Goal: Information Seeking & Learning: Learn about a topic

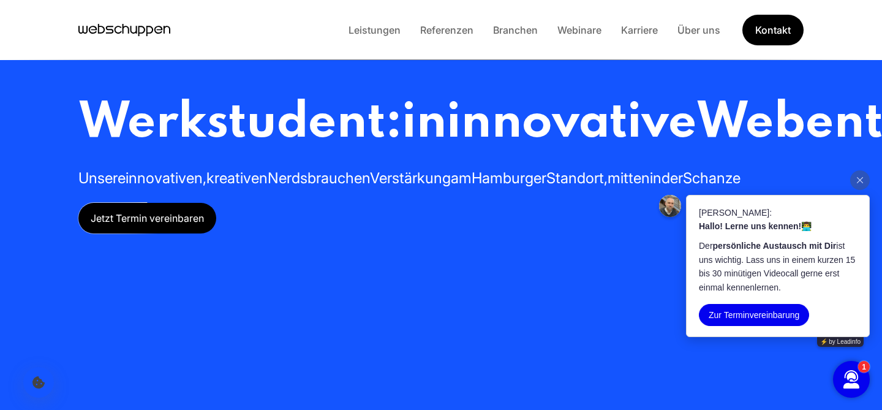
click at [113, 36] on icon "Hauptseite besuchen" at bounding box center [124, 30] width 92 height 18
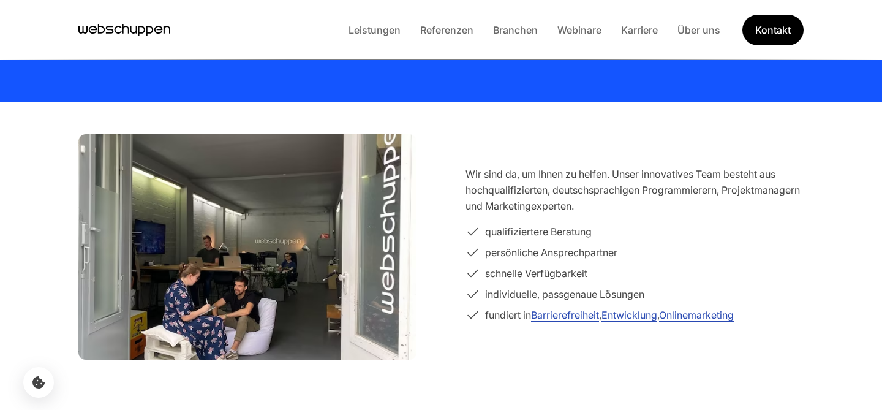
scroll to position [239, 0]
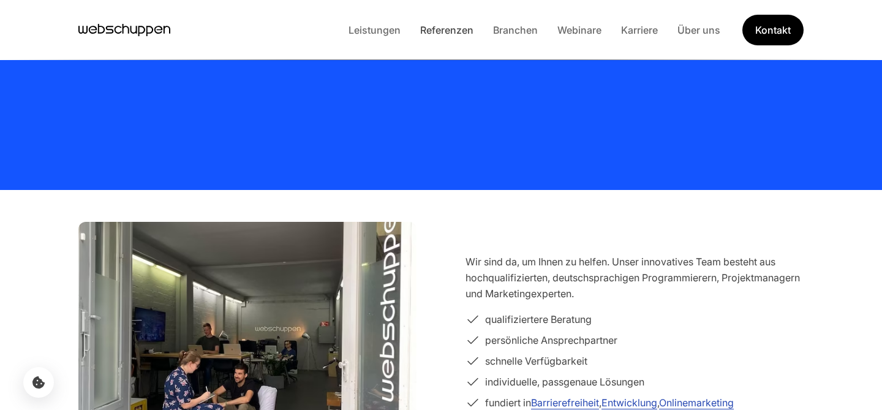
click at [457, 35] on link "Referenzen" at bounding box center [446, 30] width 73 height 12
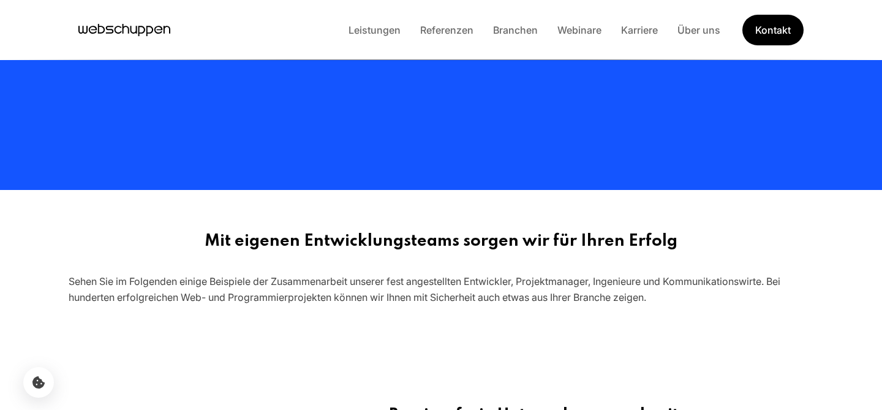
scroll to position [0, 0]
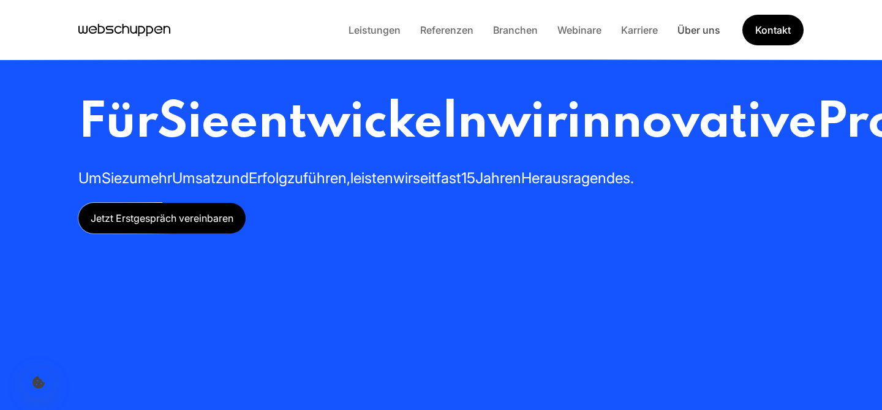
click at [696, 32] on link "Über uns" at bounding box center [699, 30] width 62 height 12
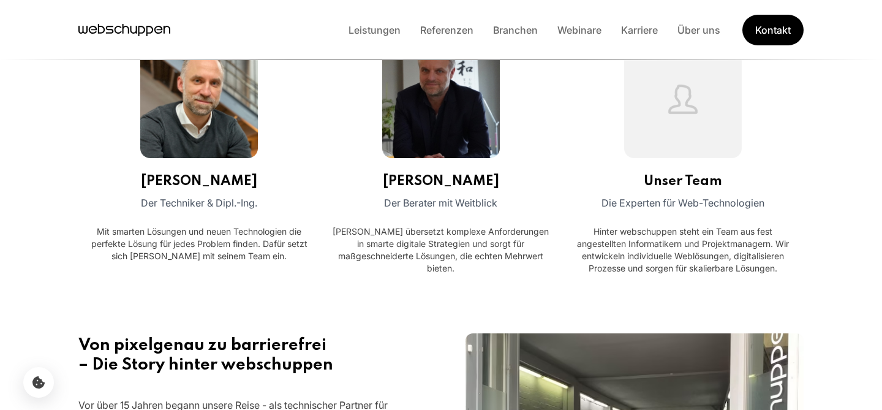
scroll to position [637, 0]
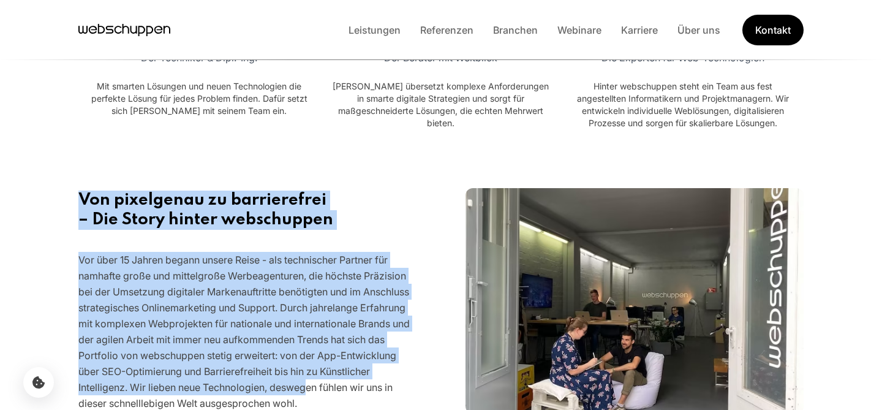
drag, startPoint x: 67, startPoint y: 188, endPoint x: 311, endPoint y: 388, distance: 315.1
click at [311, 388] on section "Von pixelgenau zu barrierefrei – Die Story hinter webschuppen Vor über 15 Jahre…" at bounding box center [441, 300] width 784 height 265
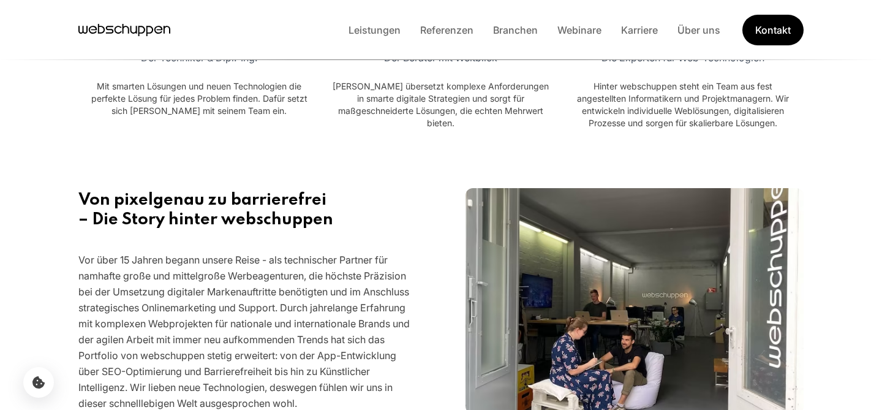
click at [319, 369] on p "Vor über 15 Jahren begann unsere Reise - als technischer Partner für namhafte g…" at bounding box center [247, 331] width 338 height 159
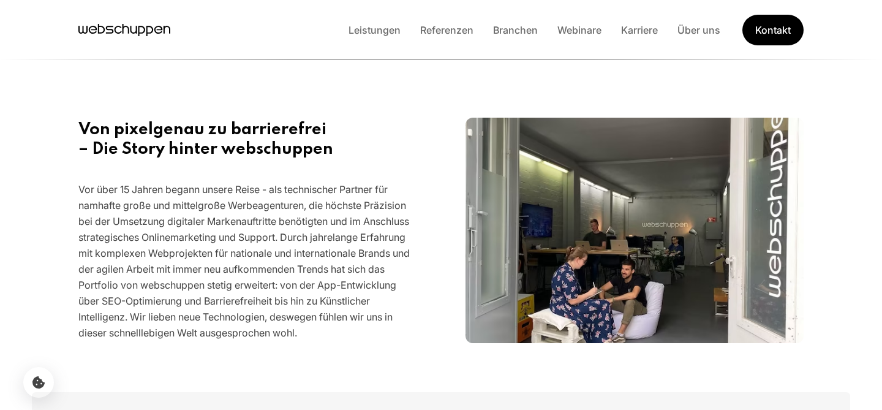
scroll to position [732, 0]
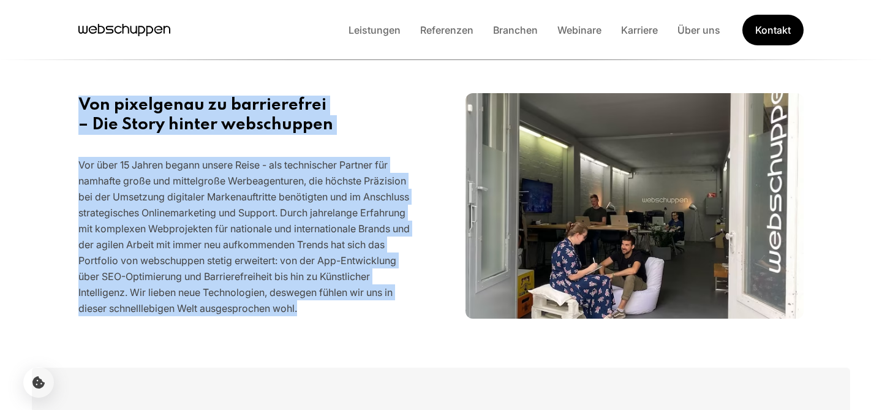
drag, startPoint x: 79, startPoint y: 96, endPoint x: 333, endPoint y: 305, distance: 329.5
click at [333, 305] on div "Von pixelgenau zu barrierefrei – Die Story hinter webschuppen Vor über 15 Jahre…" at bounding box center [247, 206] width 338 height 221
copy div "Von pixelgenau zu barrierefrei – Die Story hinter webschuppen Vor über 15 Jahre…"
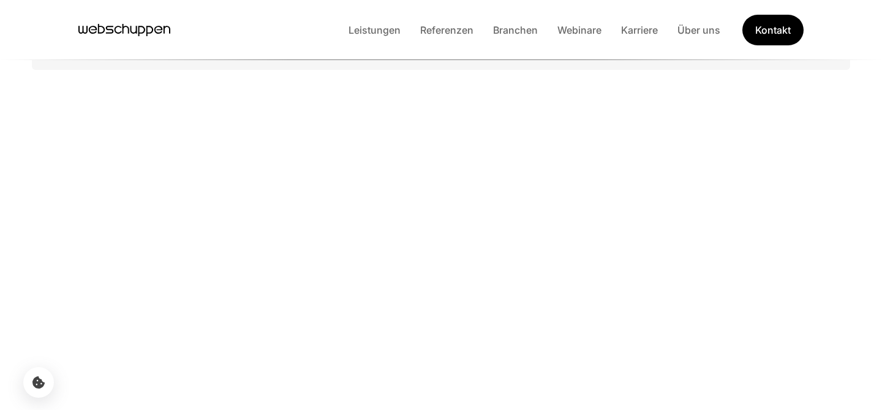
scroll to position [1730, 0]
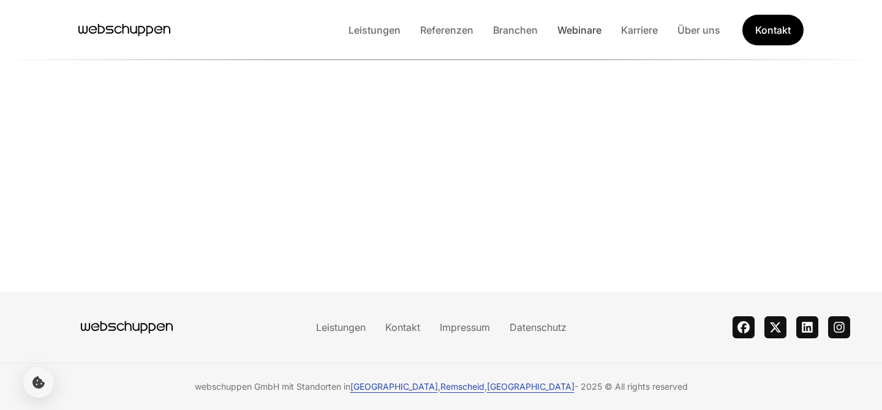
click at [572, 29] on link "Webinare" at bounding box center [580, 30] width 64 height 12
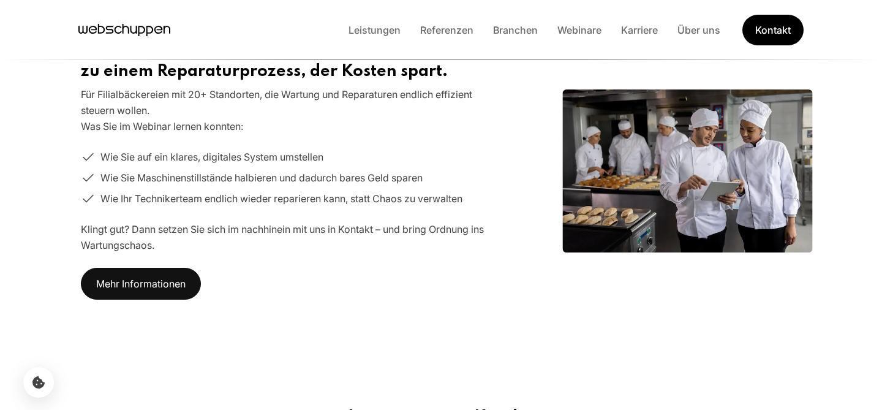
scroll to position [633, 0]
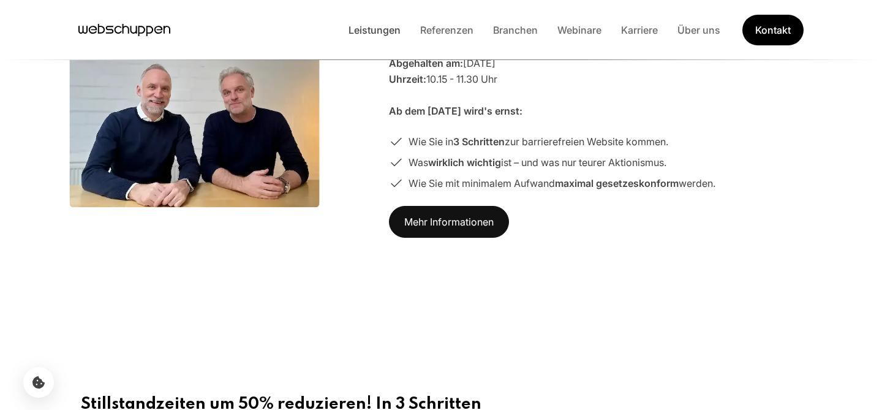
click at [375, 34] on link "Leistungen" at bounding box center [375, 30] width 72 height 12
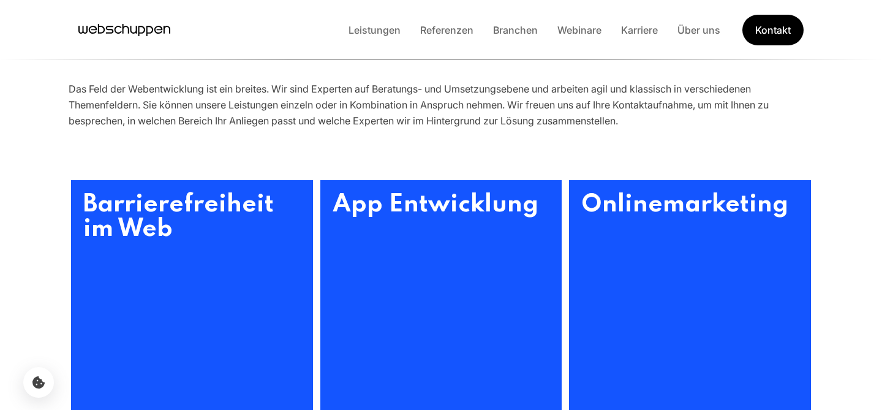
scroll to position [377, 0]
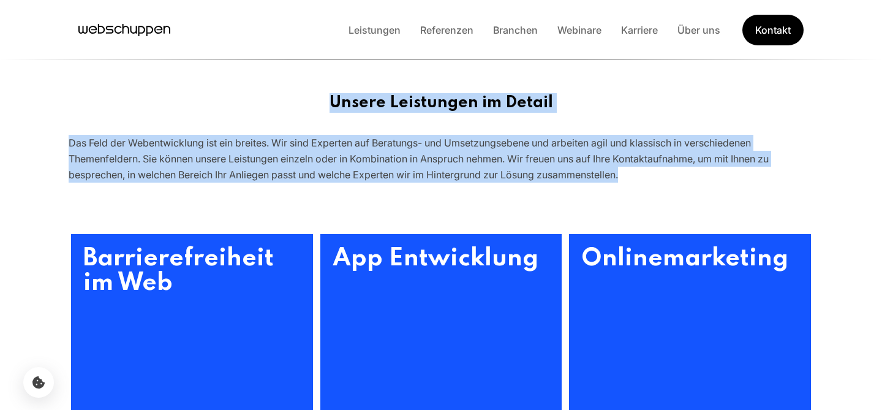
drag, startPoint x: 319, startPoint y: 86, endPoint x: 617, endPoint y: 194, distance: 316.9
click at [617, 194] on section "Unsere Leistungen im Detail Das Feld der Webentwicklung ist ein breites. Wir si…" at bounding box center [441, 134] width 784 height 141
copy div "Unsere Leistungen im Detail Das Feld der Webentwicklung ist ein breites. Wir si…"
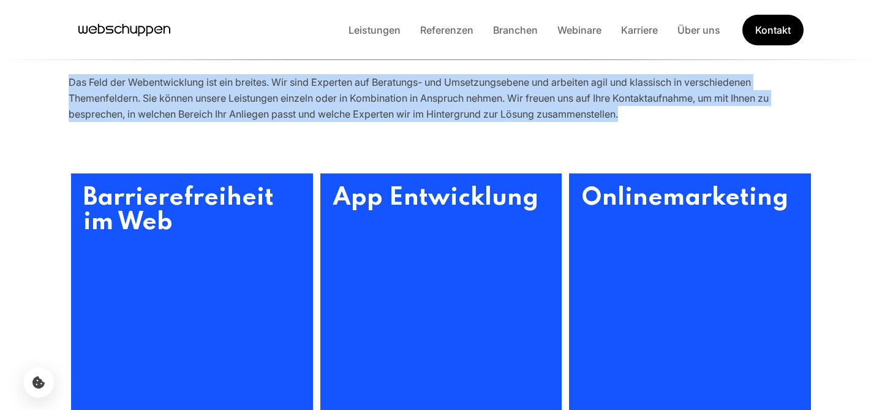
scroll to position [439, 0]
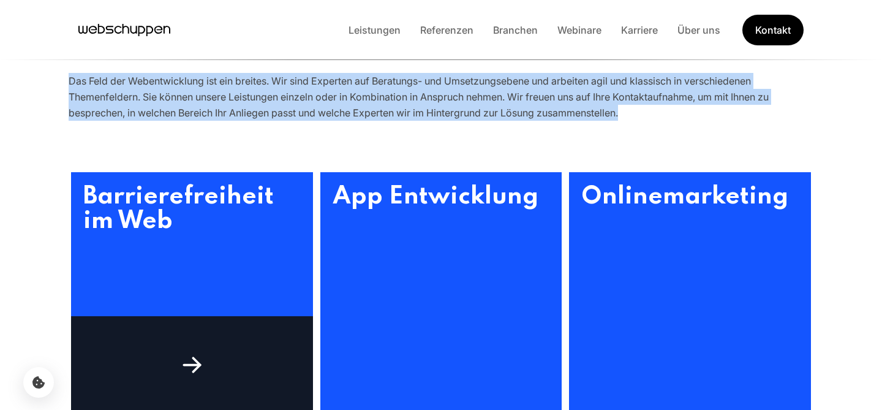
click at [268, 265] on h3 "Barrierefreiheit im Web" at bounding box center [192, 293] width 242 height 242
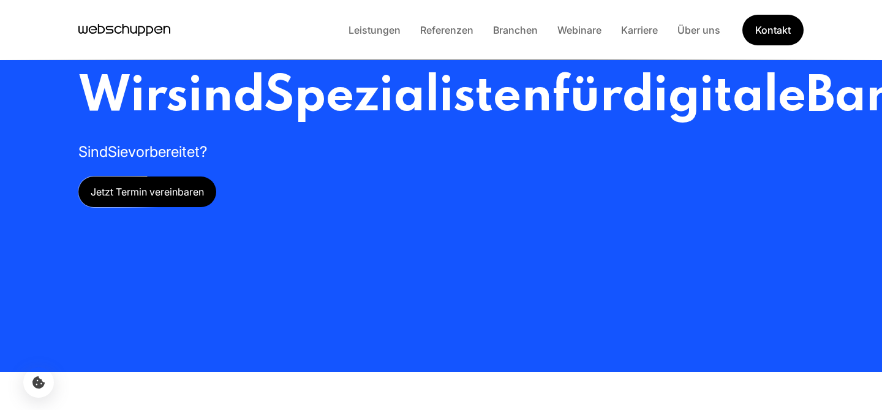
scroll to position [350, 0]
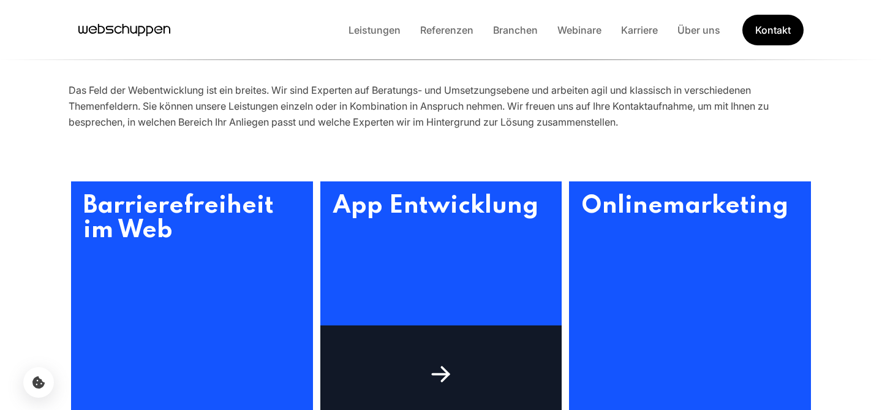
scroll to position [439, 0]
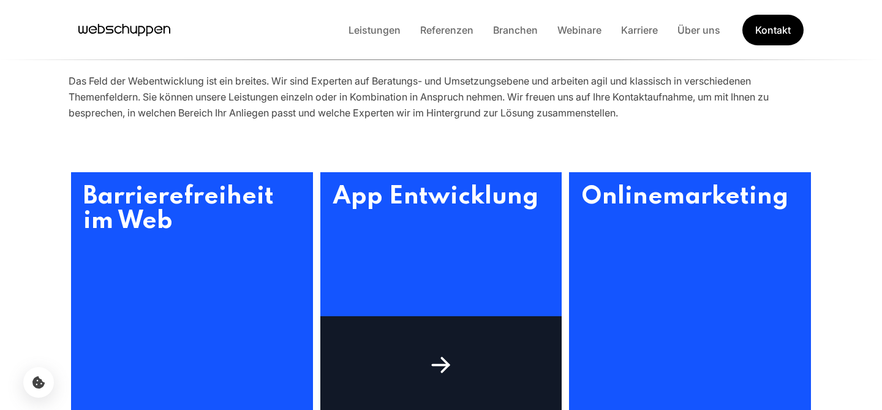
click at [475, 246] on h3 "App Entwicklung" at bounding box center [441, 293] width 242 height 242
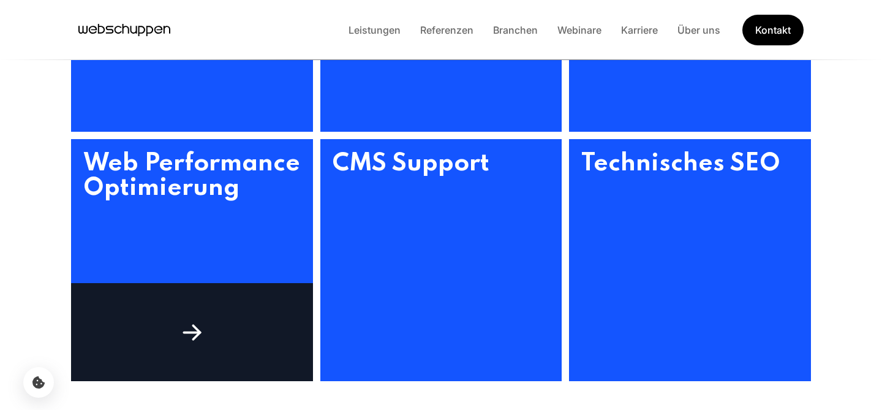
scroll to position [974, 0]
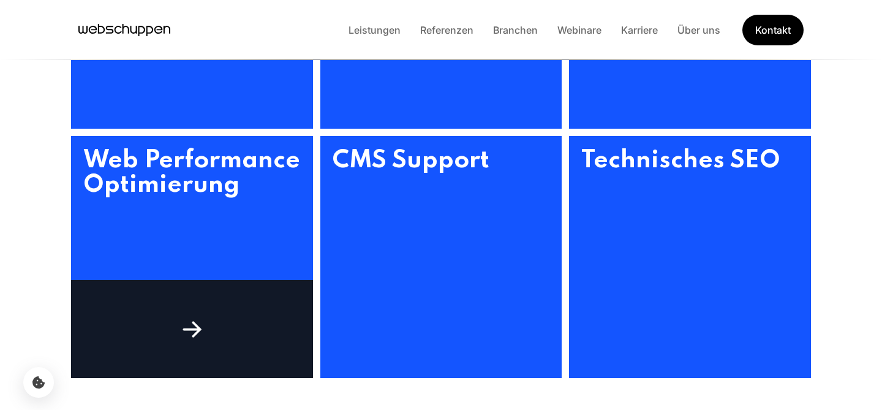
click at [241, 254] on h3 "Web Performance Optimierung" at bounding box center [192, 257] width 242 height 242
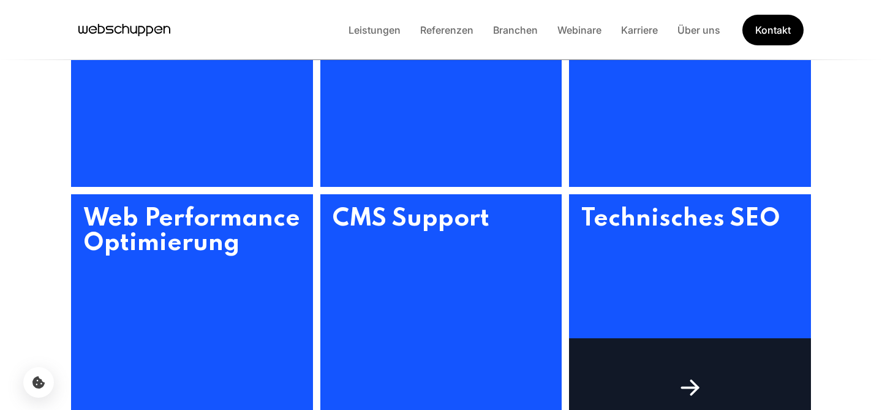
scroll to position [677, 0]
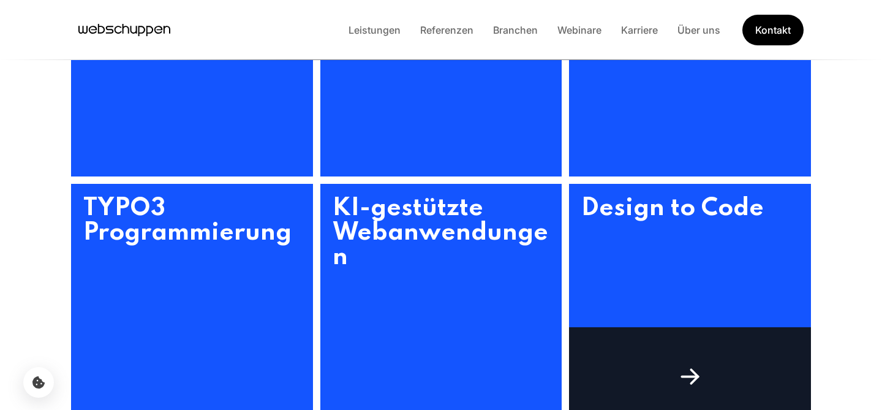
click at [636, 273] on h3 "Design to Code" at bounding box center [690, 305] width 242 height 242
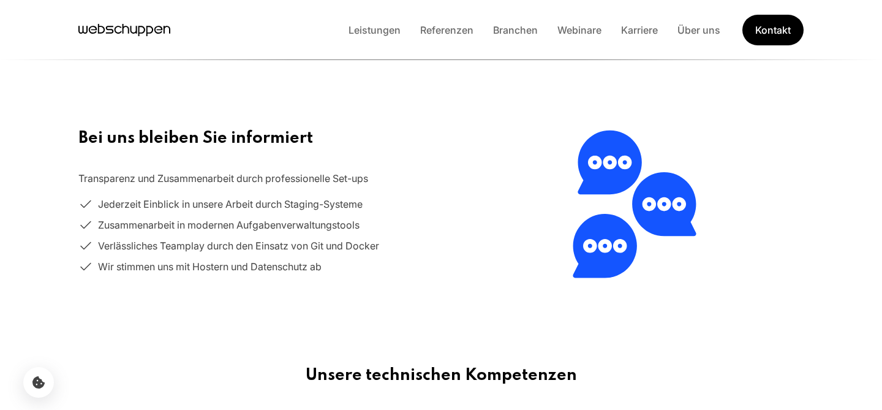
scroll to position [1375, 0]
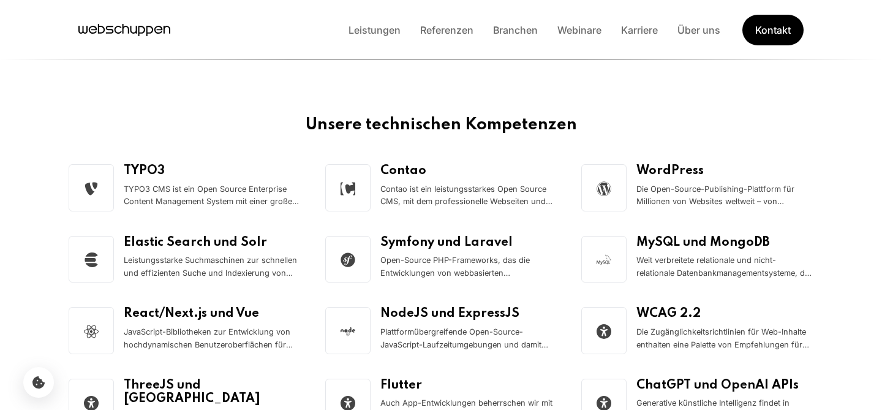
click at [391, 253] on div "Symfony und Laravel Open-Source PHP-Frameworks, das die Entwicklungen von webba…" at bounding box center [468, 259] width 177 height 47
click at [398, 241] on h3 "Symfony und Laravel" at bounding box center [468, 243] width 177 height 14
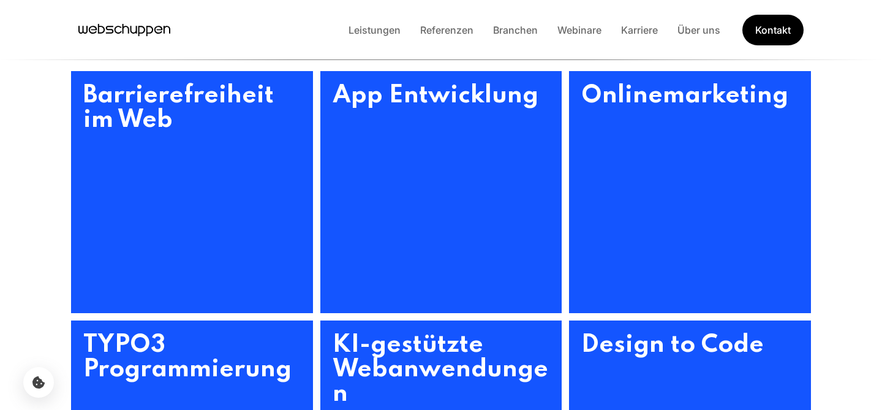
scroll to position [538, 0]
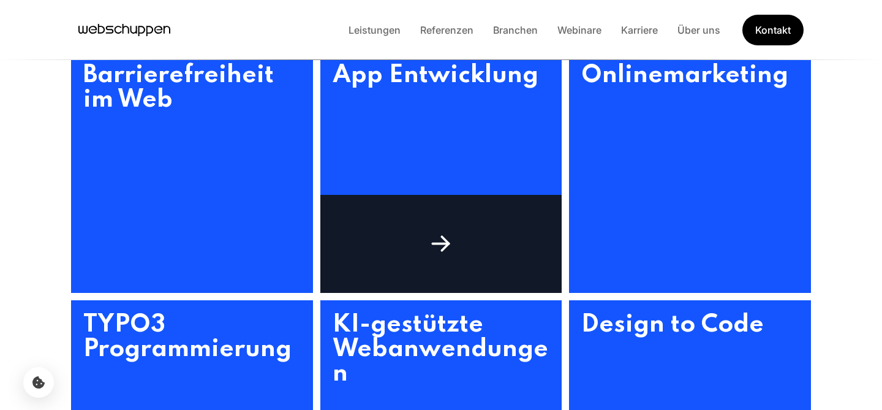
scroll to position [465, 0]
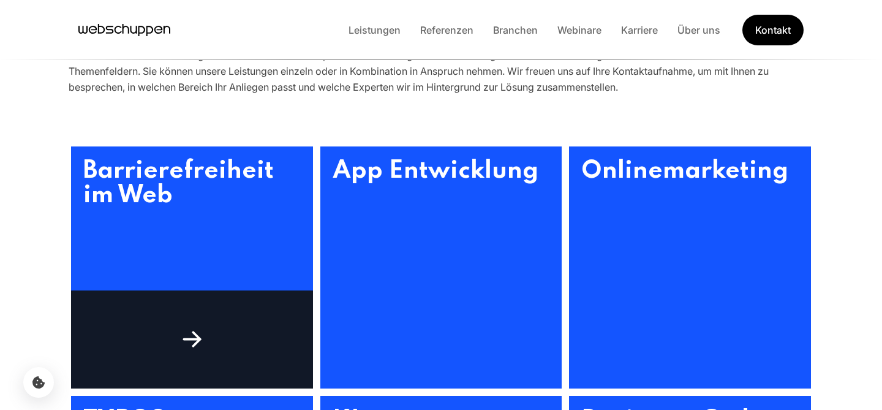
click at [252, 230] on h3 "Barrierefreiheit im Web" at bounding box center [192, 267] width 242 height 242
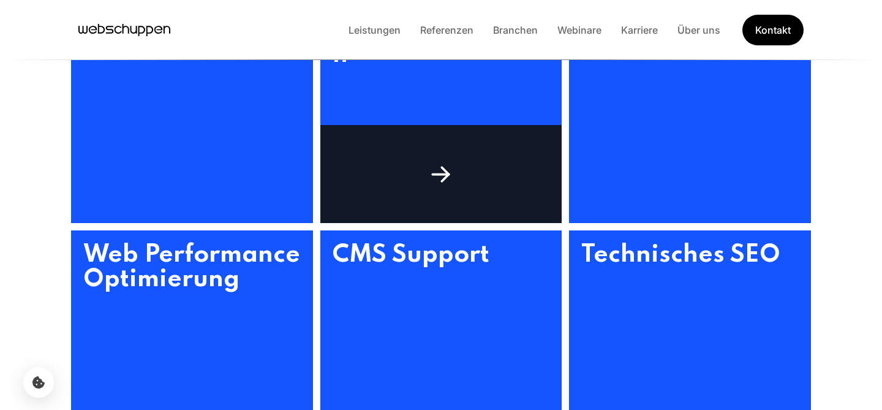
scroll to position [782, 0]
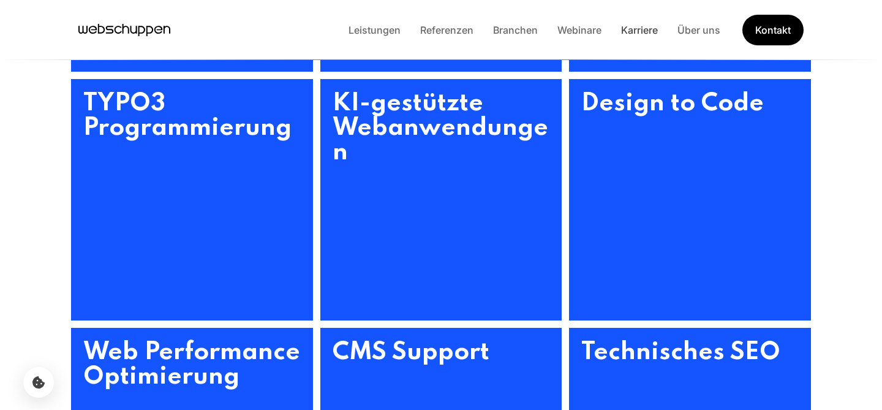
click at [651, 31] on link "Karriere" at bounding box center [639, 30] width 56 height 12
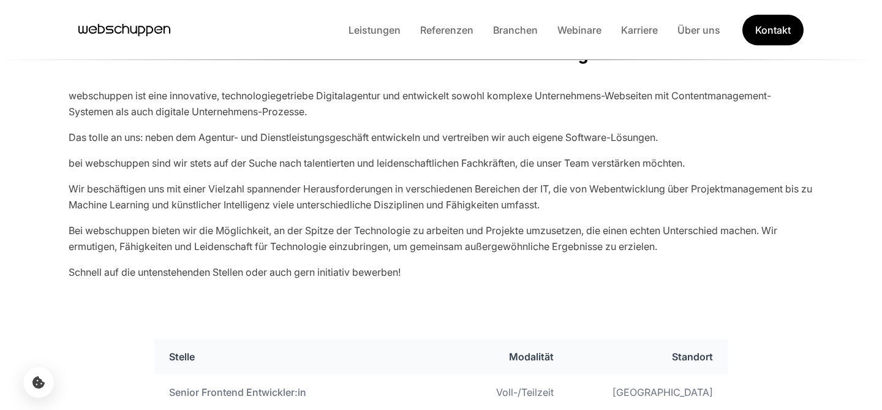
scroll to position [363, 0]
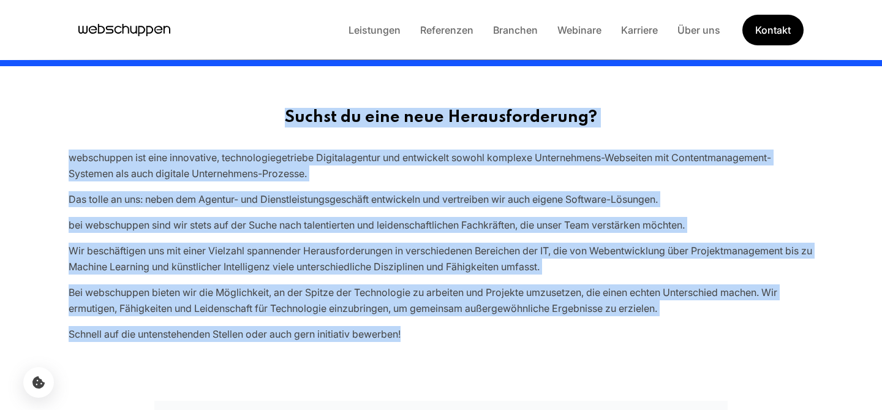
drag, startPoint x: 423, startPoint y: 335, endPoint x: 256, endPoint y: 116, distance: 275.5
click at [256, 116] on div "Suchst du eine neue Herausforderung? webschuppen ist eine innovative, technolog…" at bounding box center [441, 225] width 784 height 234
copy div "Suchst du eine neue Herausforderung? webschuppen ist eine innovative, technolog…"
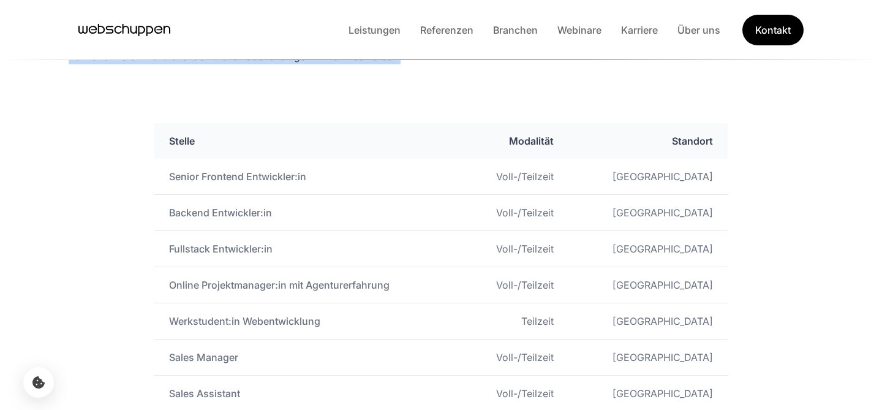
scroll to position [641, 0]
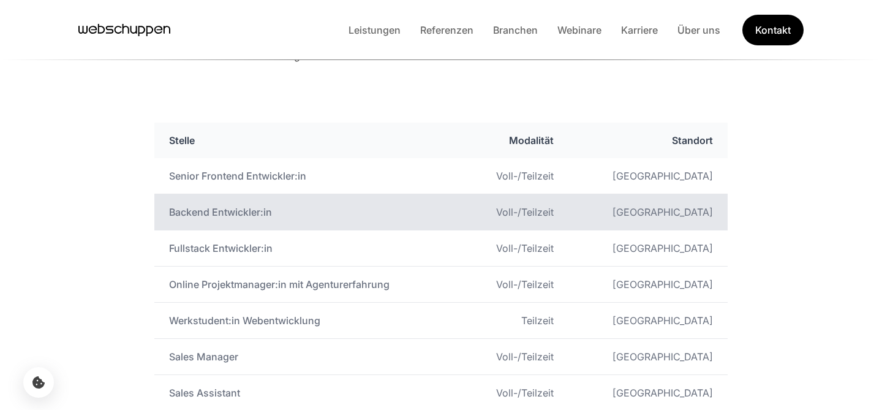
click at [561, 208] on td "Voll-/Teilzeit" at bounding box center [514, 212] width 107 height 36
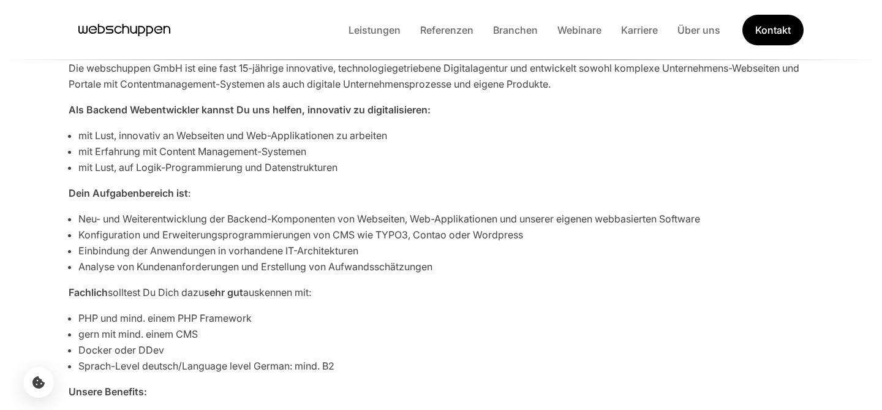
scroll to position [469, 0]
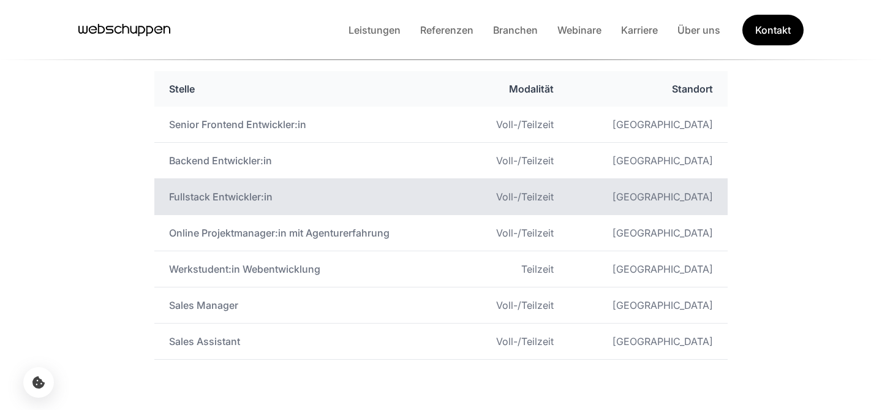
scroll to position [694, 0]
click at [278, 189] on td "Fullstack Entwickler:in" at bounding box center [307, 196] width 307 height 36
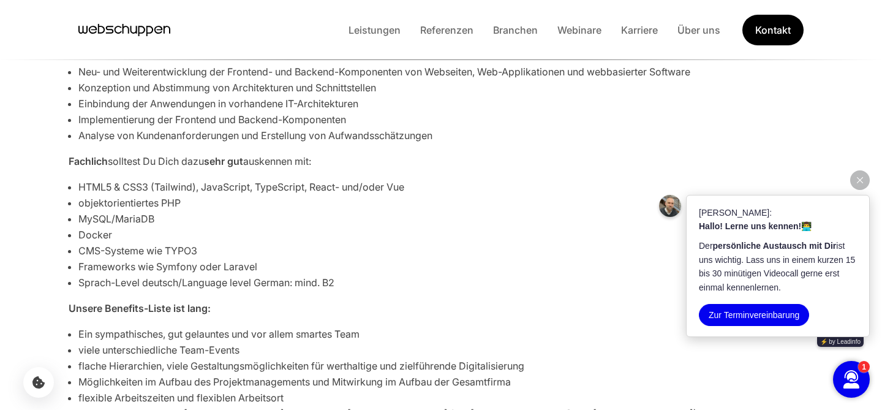
scroll to position [545, 0]
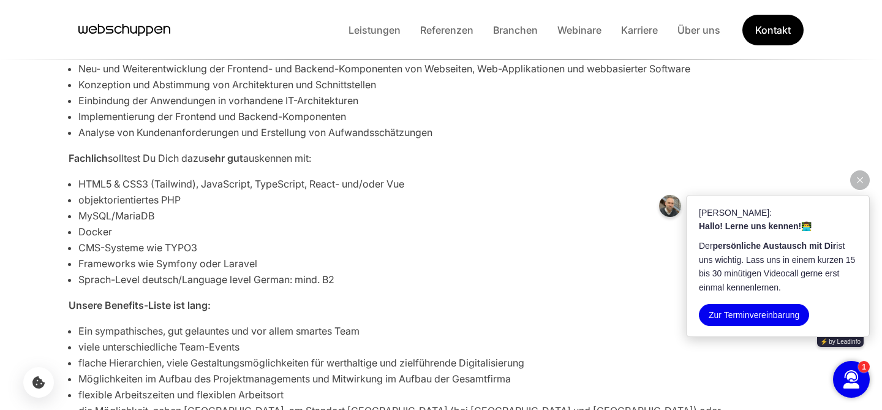
click at [369, 185] on li "HTML5 & CSS3 (Tailwind), JavaScript, TypeScript, React- und/oder Vue" at bounding box center [445, 184] width 735 height 16
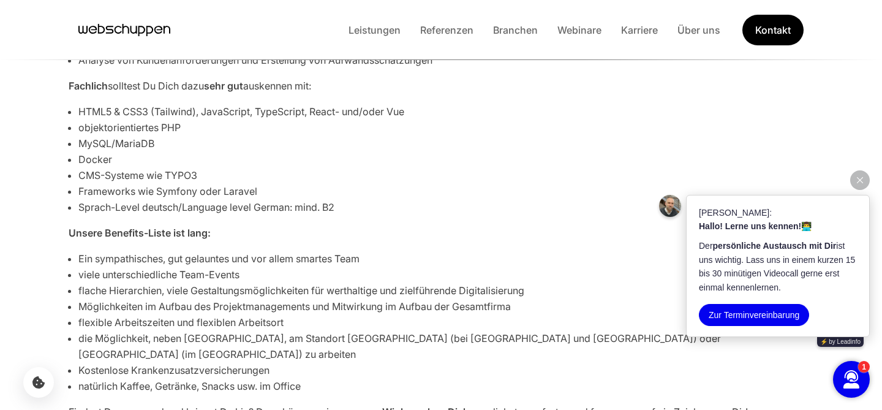
scroll to position [637, 0]
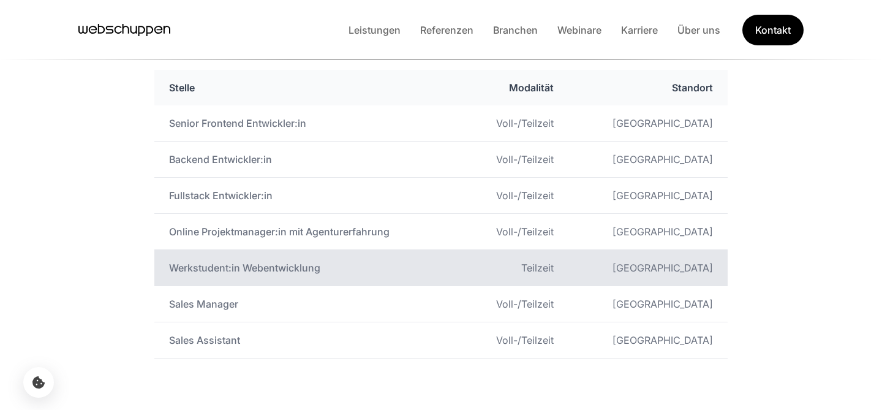
click at [226, 269] on td "Werkstudent:in Webentwicklung" at bounding box center [307, 268] width 307 height 36
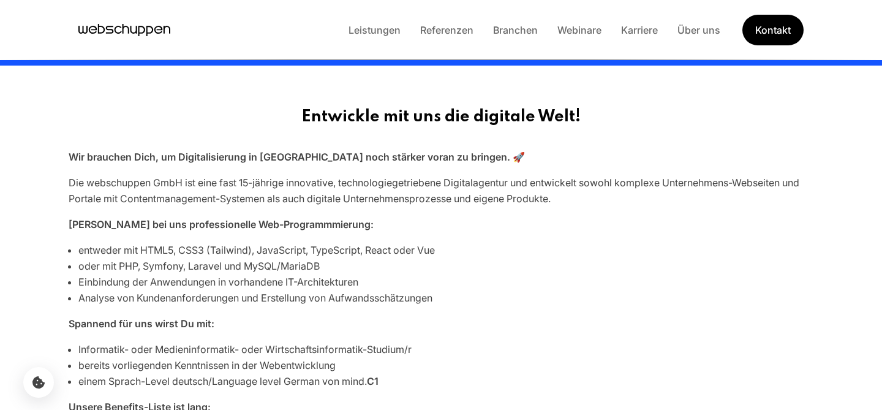
scroll to position [225, 0]
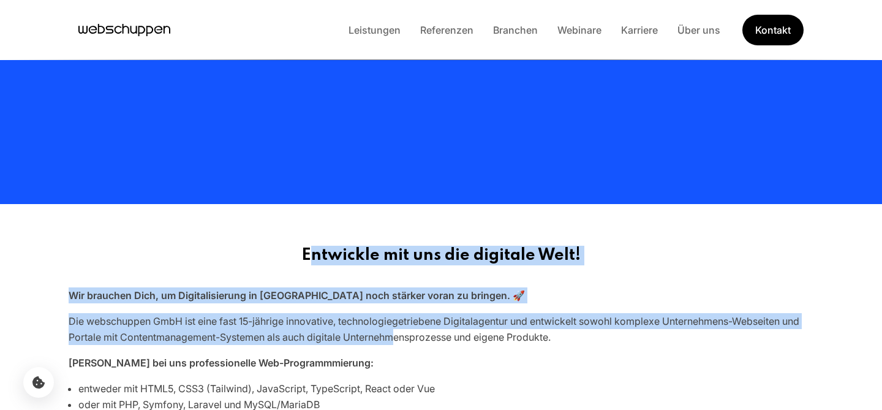
drag, startPoint x: 315, startPoint y: 253, endPoint x: 400, endPoint y: 334, distance: 117.4
click at [400, 334] on p "Die webschuppen GmbH ist eine fast 15-jährige innovative, technologiegetriebene…" at bounding box center [441, 329] width 745 height 32
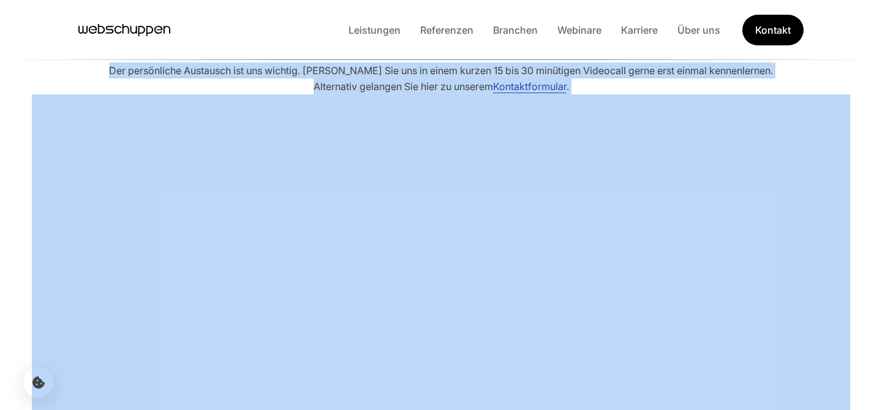
scroll to position [1063, 0]
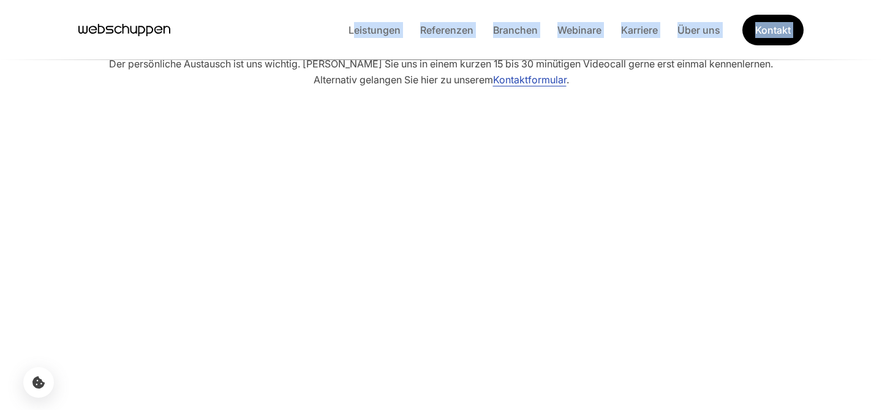
drag, startPoint x: 300, startPoint y: 252, endPoint x: 300, endPoint y: 33, distance: 219.3
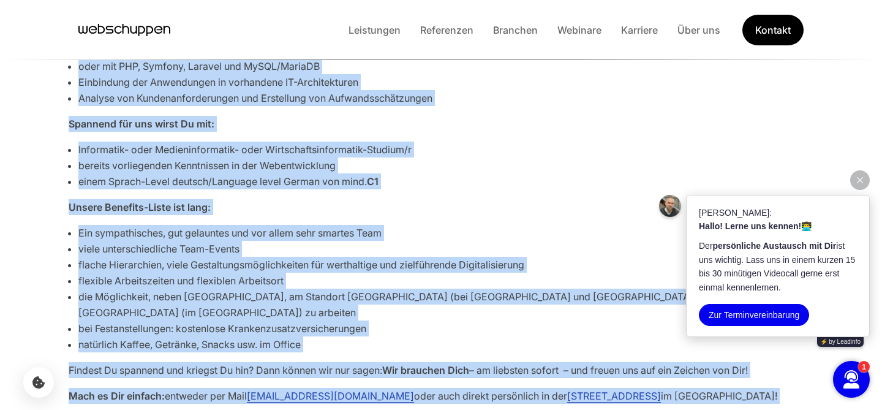
scroll to position [612, 0]
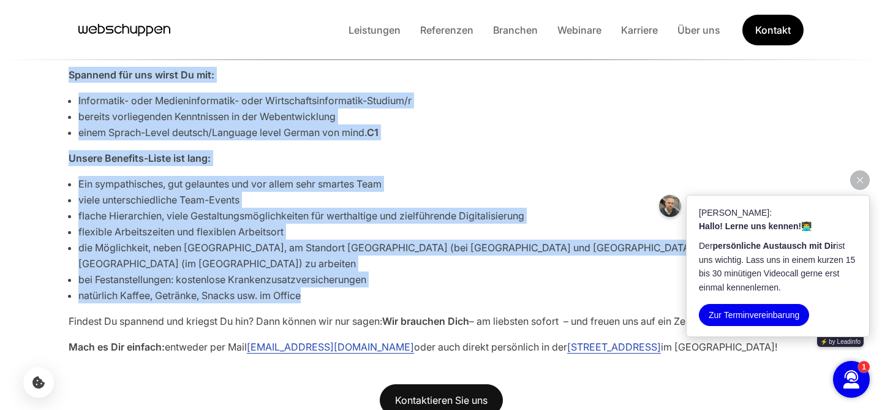
drag, startPoint x: 301, startPoint y: 117, endPoint x: 326, endPoint y: 284, distance: 169.1
click at [326, 284] on div "Entwickle mit uns die digitale Welt! Wir brauchen Dich, um Digitalisierung in […" at bounding box center [441, 106] width 784 height 496
copy div "Loremipsu dol sit ame consecte Adip! Eli seddoeiu Temp, in Utlaboreetdolor ma A…"
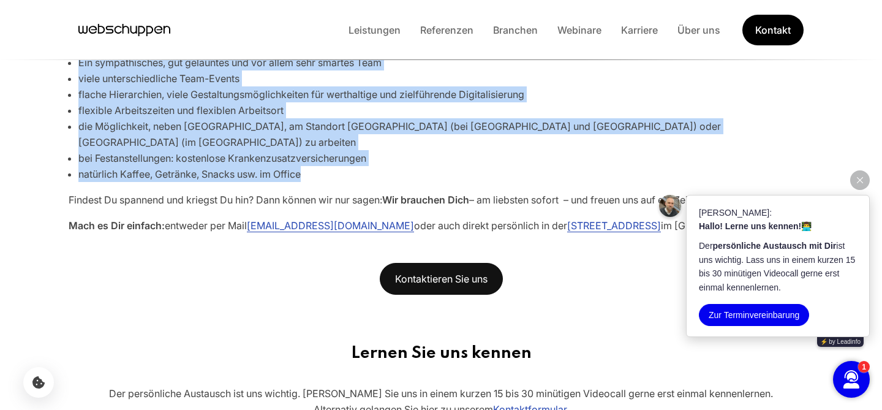
scroll to position [759, 0]
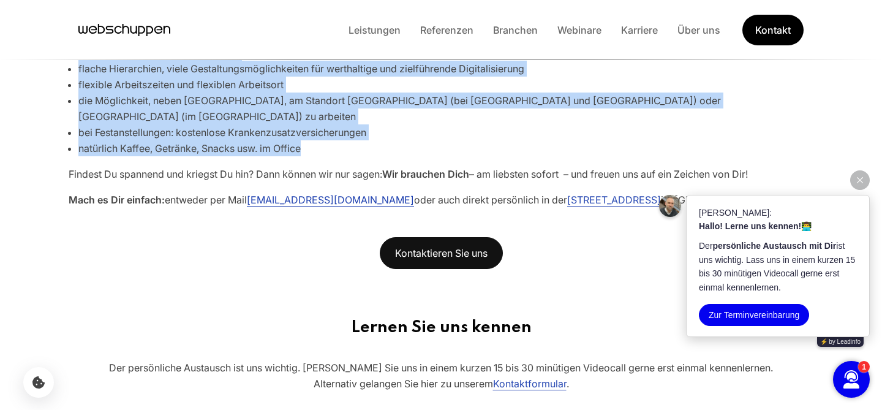
click at [322, 194] on link "[EMAIL_ADDRESS][DOMAIN_NAME]" at bounding box center [330, 200] width 167 height 12
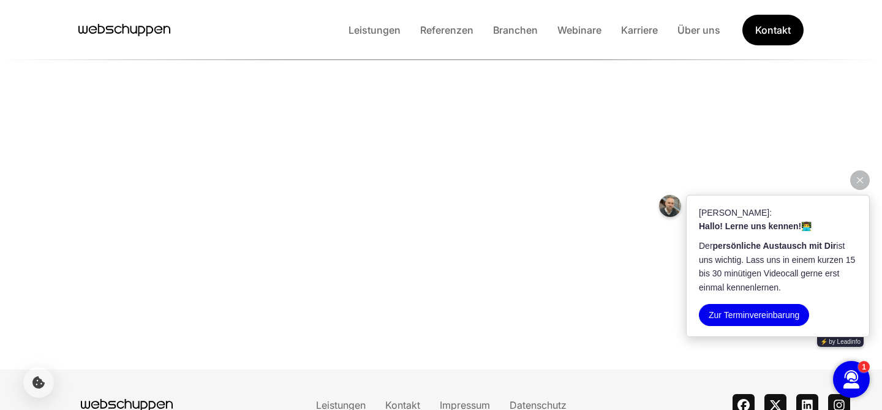
scroll to position [1383, 0]
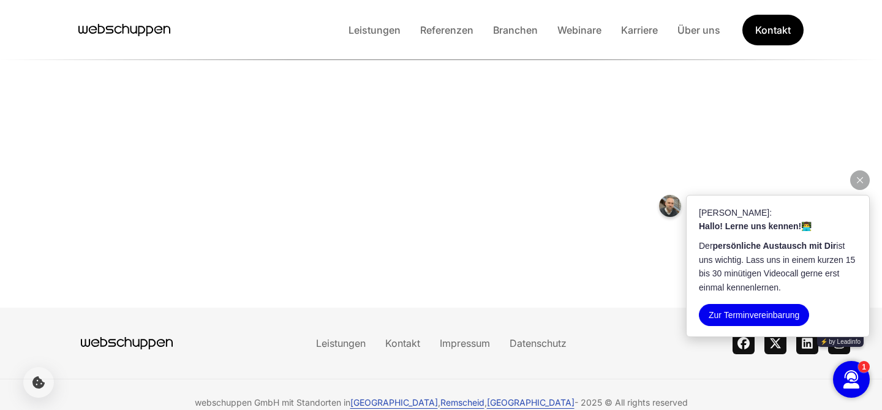
click at [862, 181] on icon "button" at bounding box center [860, 180] width 6 height 6
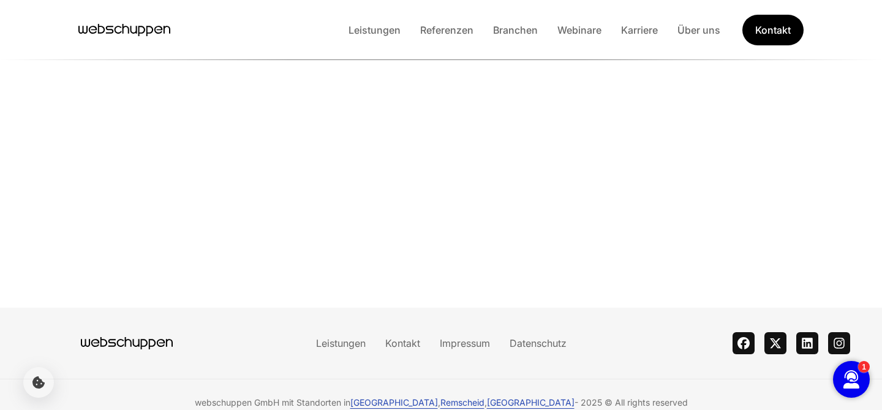
click at [460, 318] on div "Leistungen Kontakt Impressum Datenschutz theme switcher facebook twitter linked…" at bounding box center [441, 343] width 838 height 71
click at [454, 337] on link "Impressum" at bounding box center [465, 343] width 70 height 12
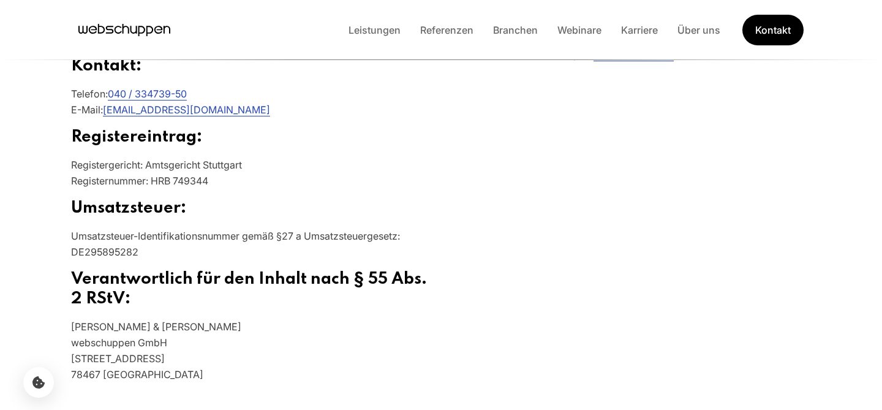
scroll to position [299, 0]
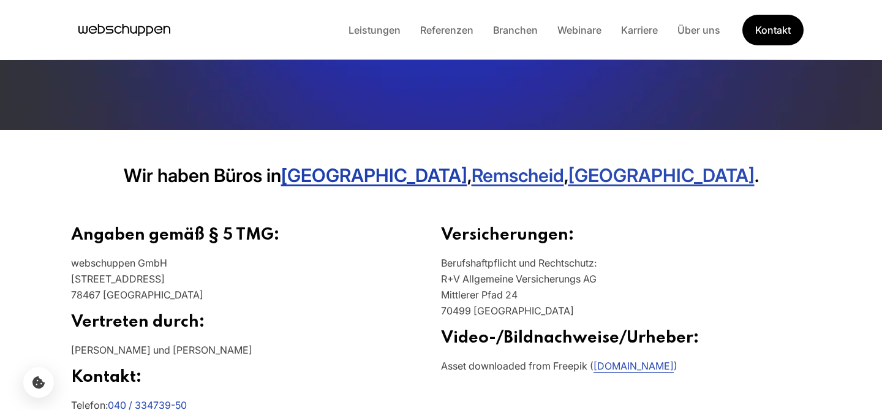
click at [417, 170] on link "[GEOGRAPHIC_DATA]" at bounding box center [374, 175] width 186 height 22
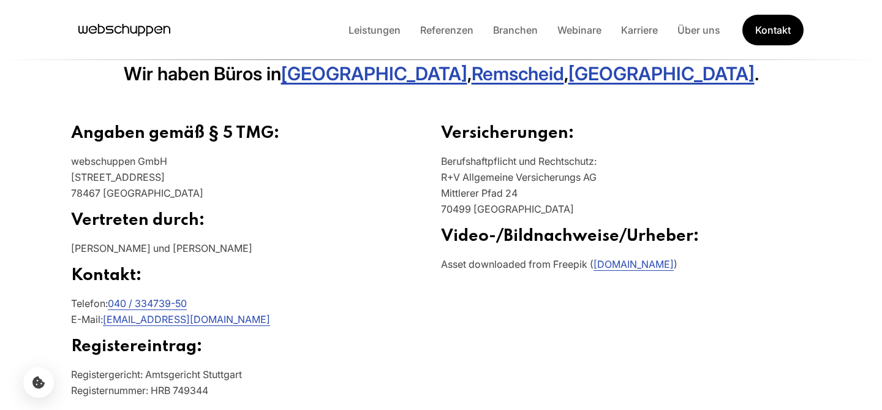
scroll to position [420, 0]
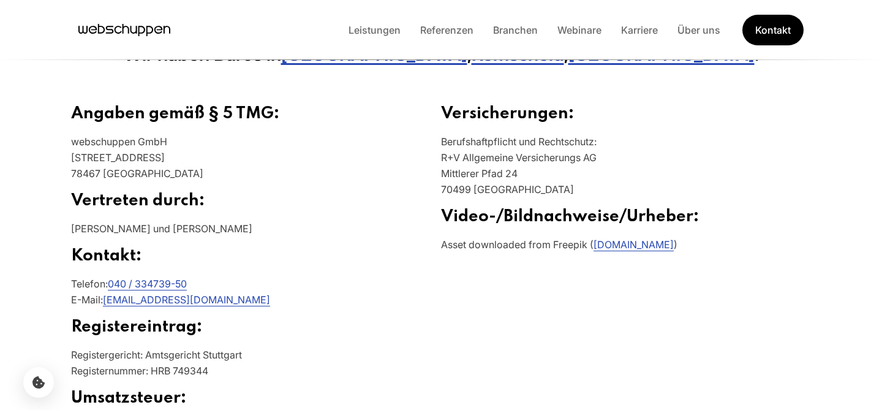
drag, startPoint x: 189, startPoint y: 158, endPoint x: 183, endPoint y: 157, distance: 6.8
click at [183, 157] on p "webschuppen GmbH Neuenstraße 10 78467 Trossingen" at bounding box center [256, 163] width 370 height 58
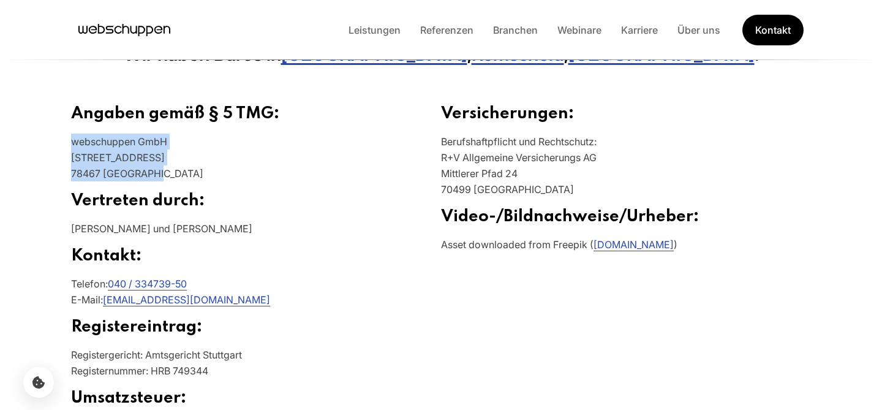
drag, startPoint x: 180, startPoint y: 176, endPoint x: 61, endPoint y: 138, distance: 124.2
click at [61, 138] on section "Angaben gemäß § 5 TMG: webschuppen GmbH Neuenstraße 10 78467 Trossingen Vertret…" at bounding box center [441, 343] width 784 height 537
copy p "webschuppen GmbH Neuenstraße 10 78467 Trossingen"
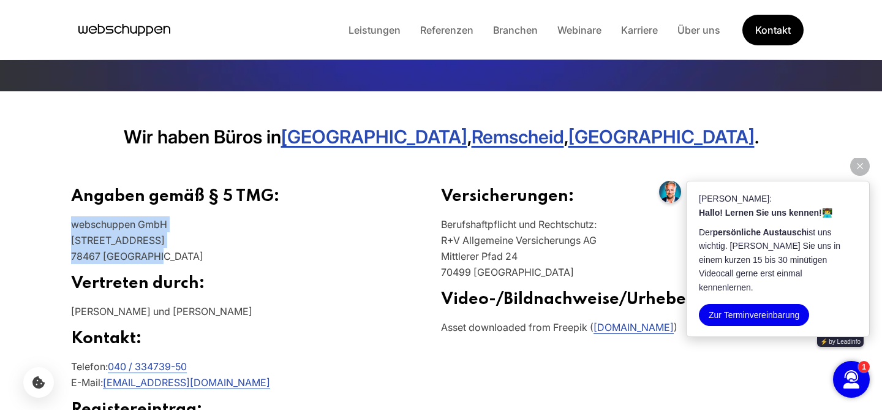
scroll to position [255, 0]
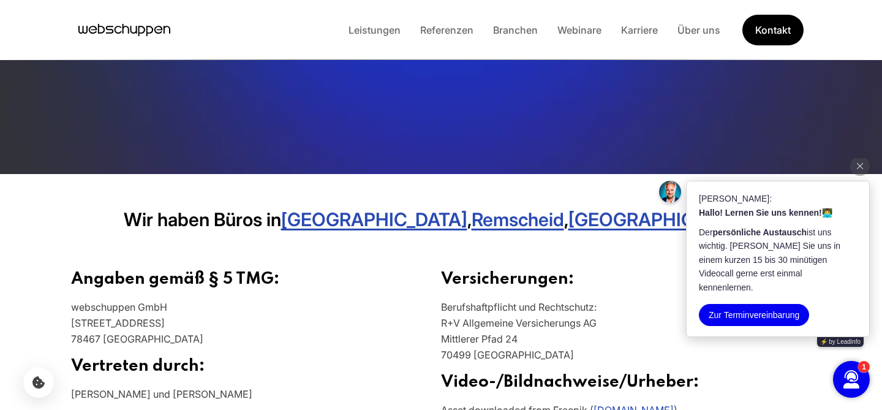
click at [646, 40] on div "Leistungen Referenzen Branchen Webinare Karriere Über uns Kontakt" at bounding box center [571, 30] width 465 height 31
click at [641, 37] on li "Karriere" at bounding box center [639, 30] width 56 height 16
click at [632, 33] on link "Karriere" at bounding box center [639, 30] width 56 height 12
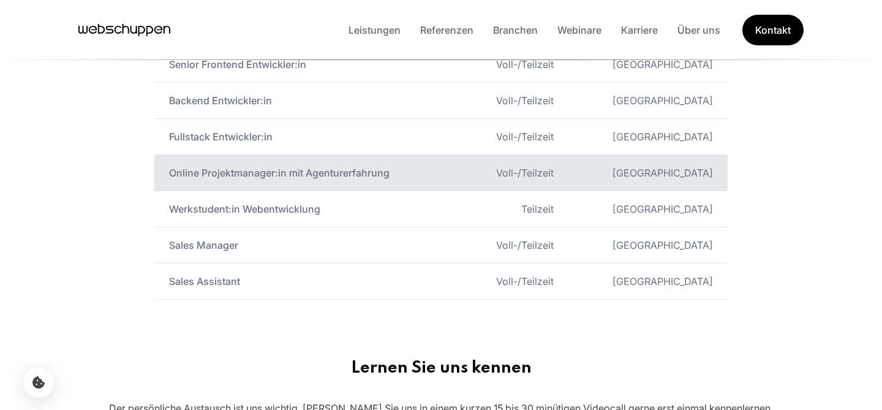
scroll to position [754, 0]
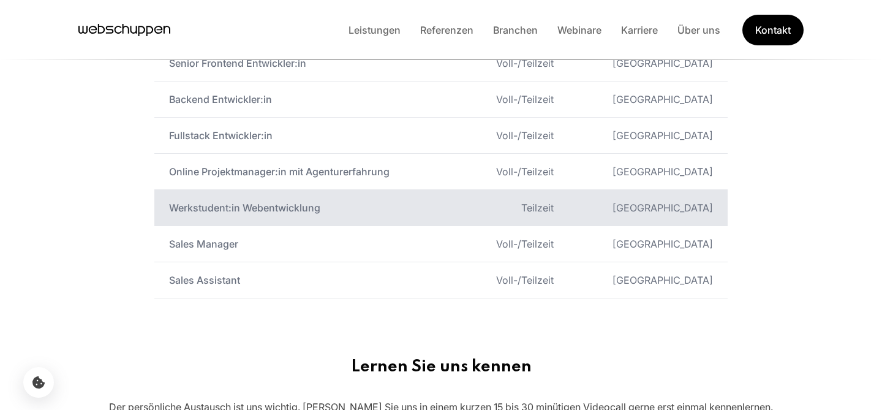
click at [257, 206] on td "Werkstudent:in Webentwicklung" at bounding box center [307, 208] width 307 height 36
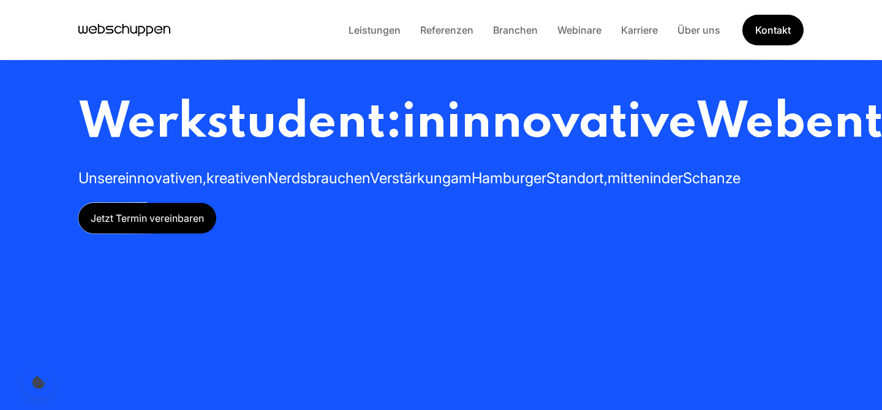
click at [496, 154] on h1 "Werkstudent:in innovative Webentwicklung" at bounding box center [440, 123] width 725 height 61
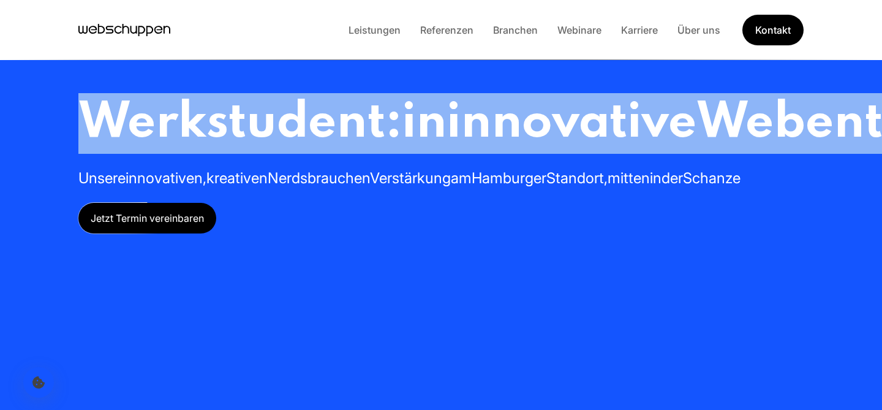
drag, startPoint x: 476, startPoint y: 192, endPoint x: 71, endPoint y: 131, distance: 409.5
click at [71, 131] on div "Werkstudent:in innovative Webentwicklung Unsere innovativen, kreativen Nerds br…" at bounding box center [441, 214] width 784 height 429
copy h1 "Werkstudent:in innovative Webentwicklung"
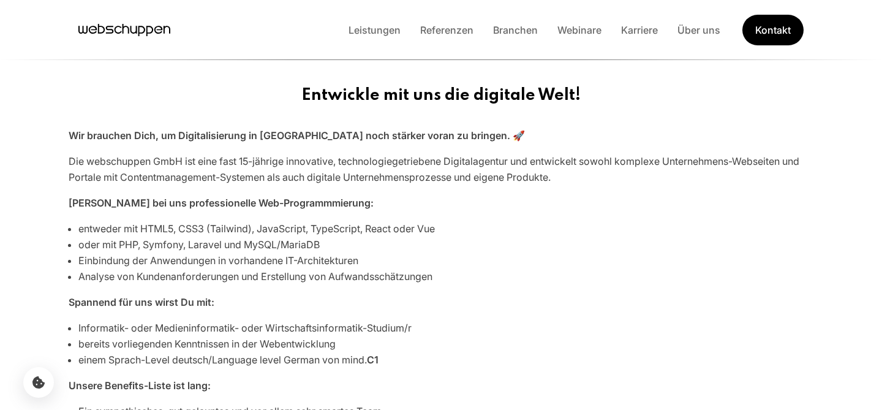
scroll to position [403, 0]
